Goal: Information Seeking & Learning: Learn about a topic

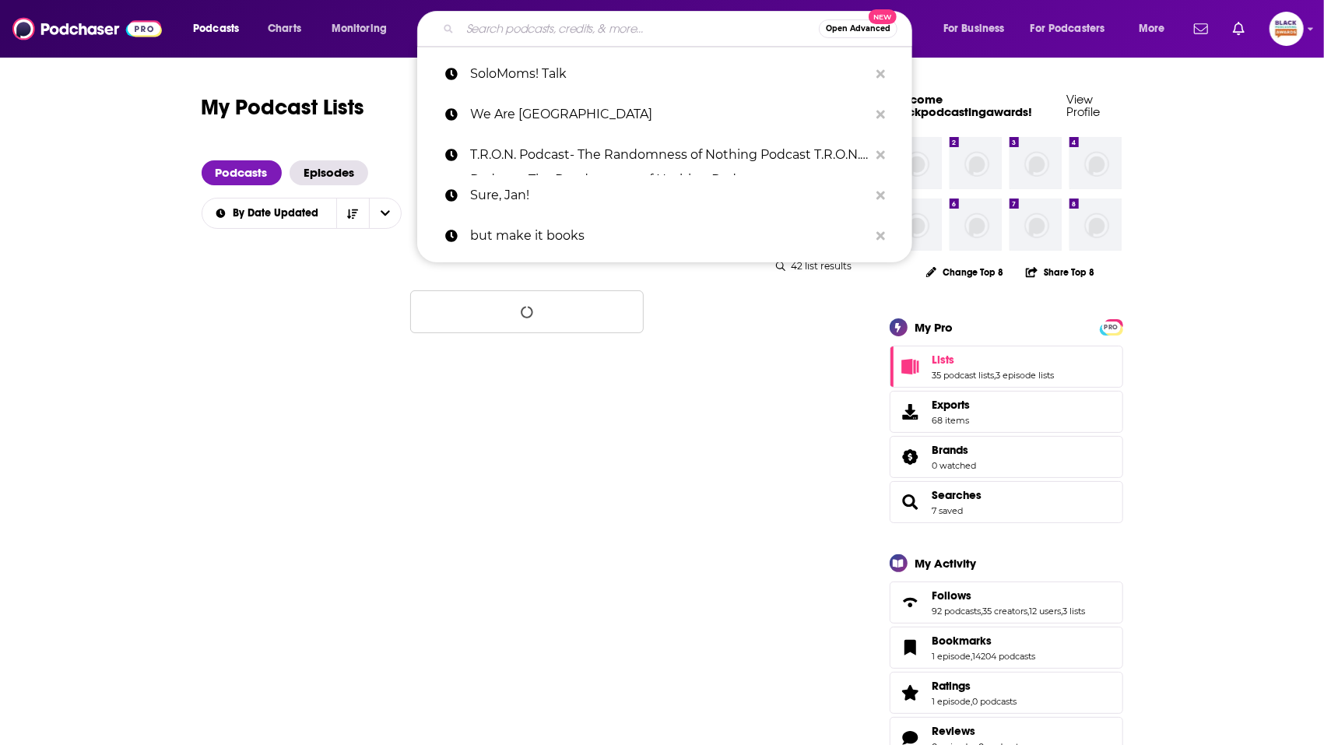
click at [577, 31] on input "Search podcasts, credits, & more..." at bounding box center [639, 28] width 359 height 25
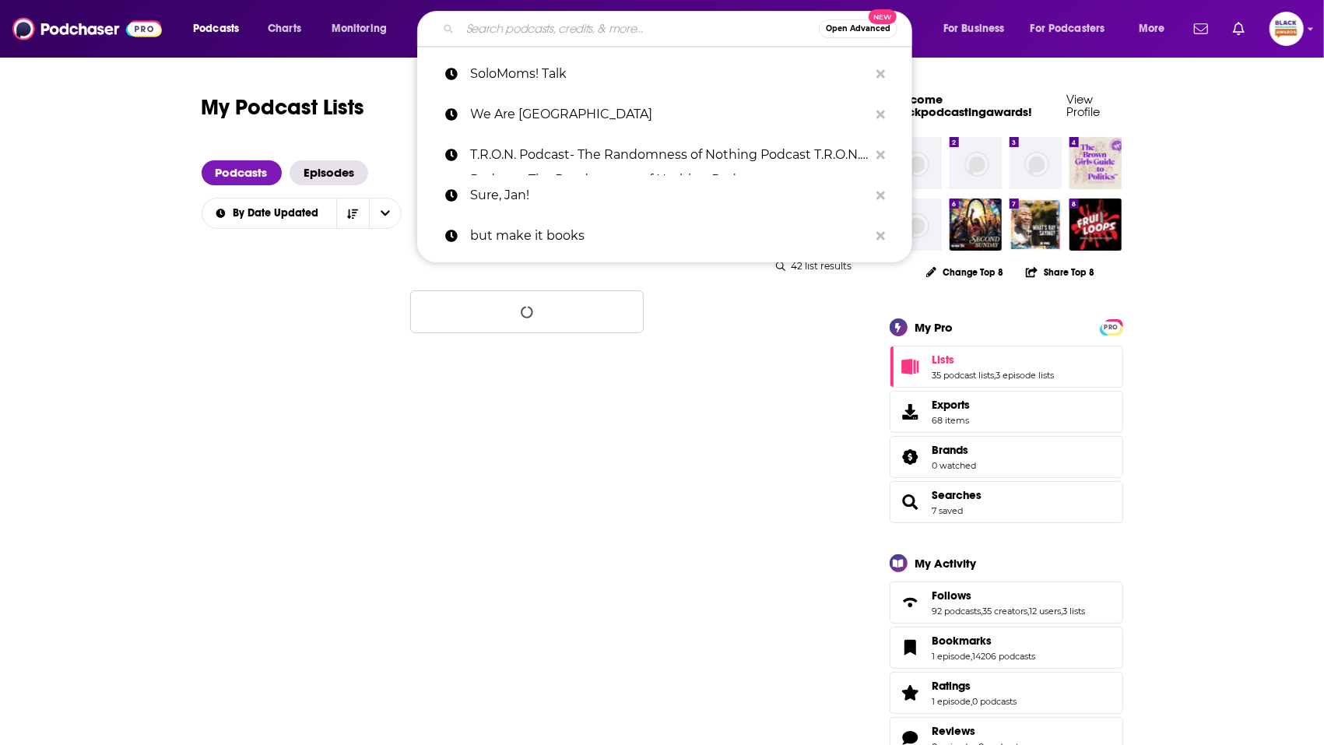
paste input "Unnamed and Unbound: Black Voters Matter Podcast"
type input "Unnamed and Unbound: Black Voters Matter Podcast"
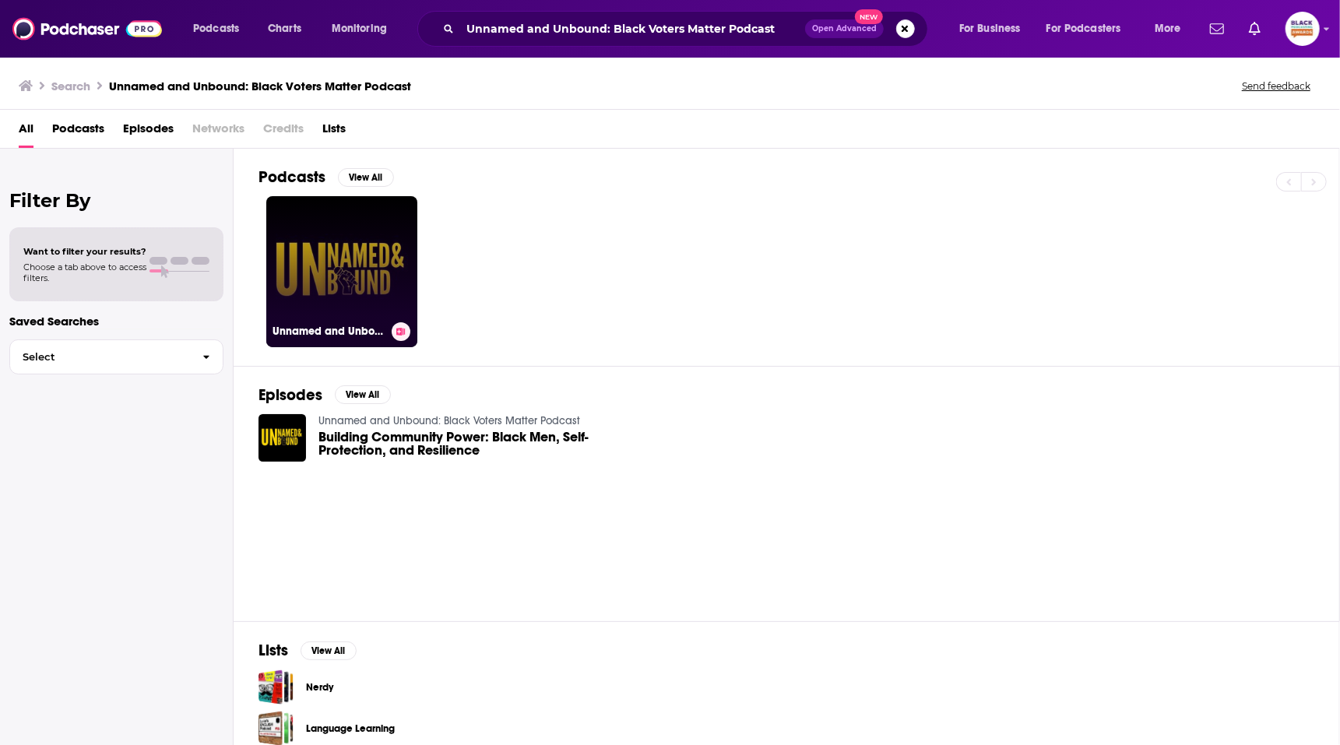
click at [378, 248] on link "Unnamed and Unbound: Black Voters Matter Podcast" at bounding box center [341, 271] width 151 height 151
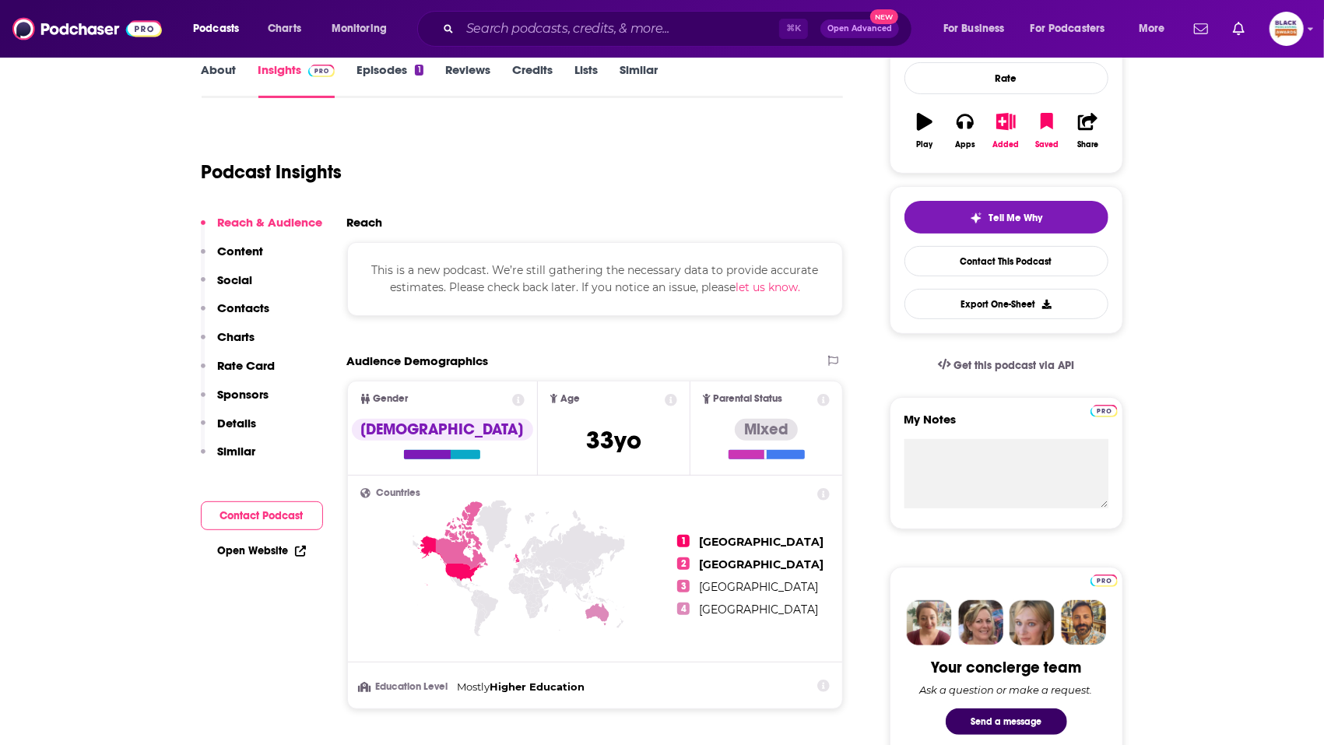
scroll to position [234, 0]
